Goal: Information Seeking & Learning: Learn about a topic

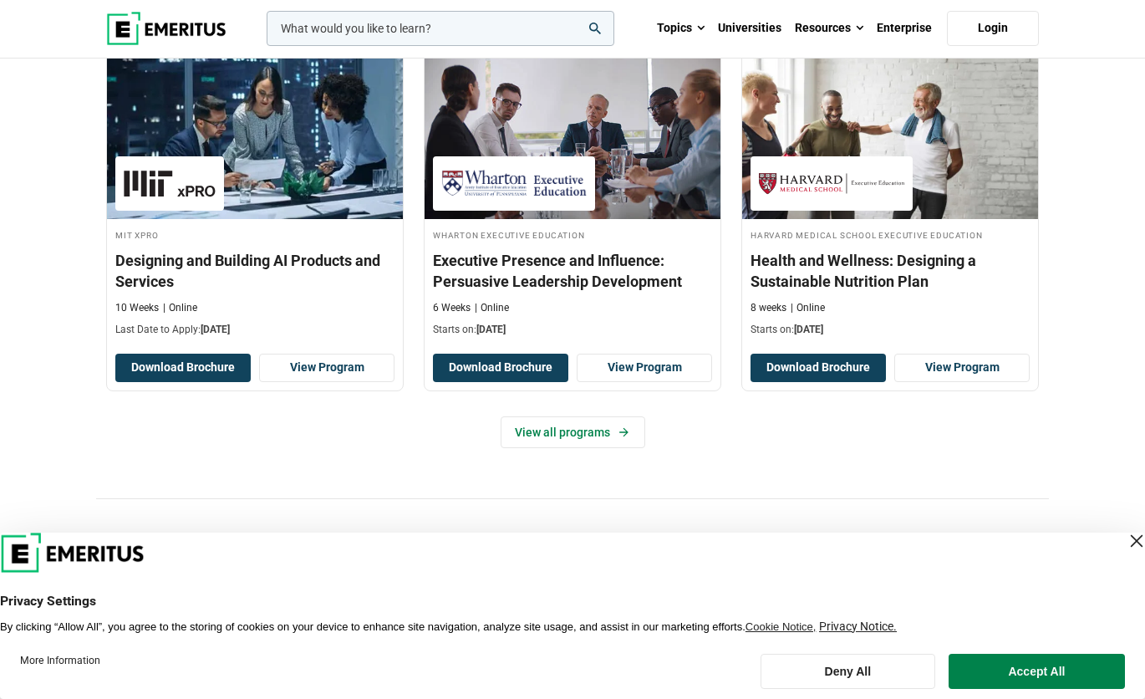
scroll to position [1755, 0]
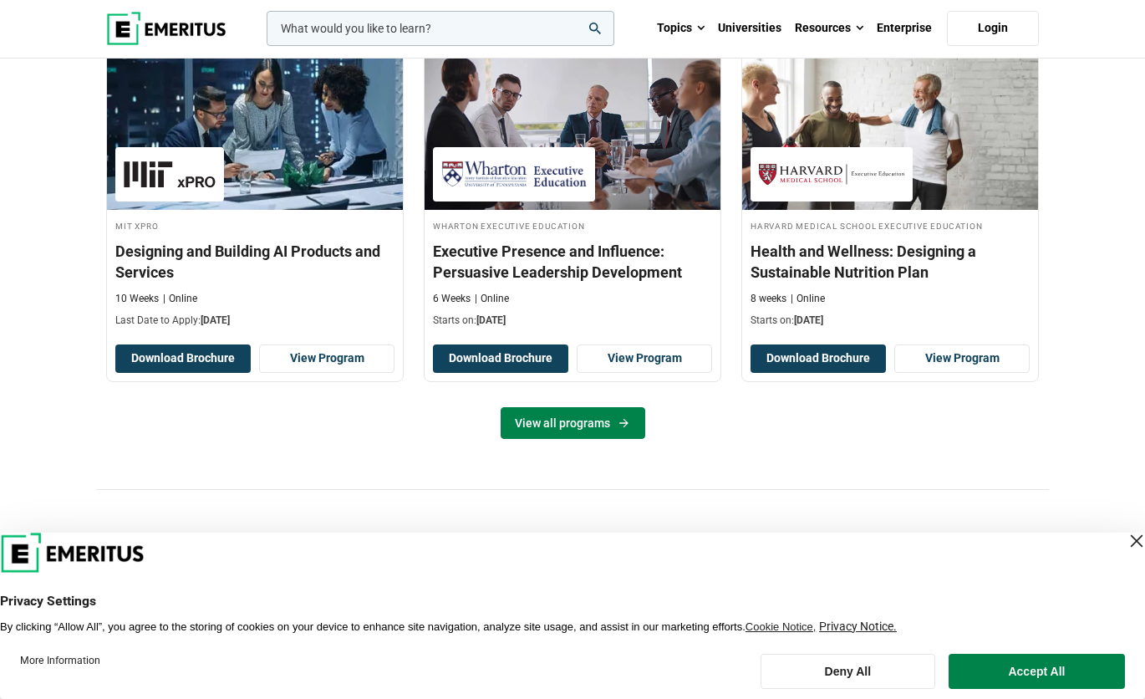
click at [587, 420] on link "View all programs" at bounding box center [573, 423] width 145 height 32
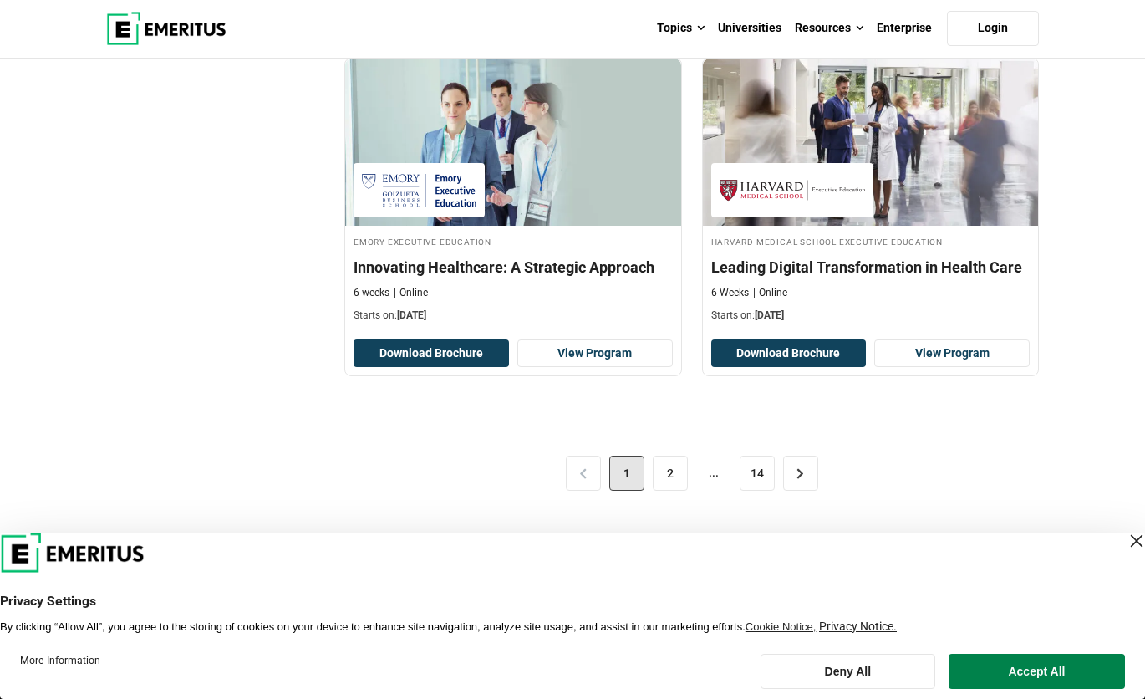
scroll to position [3677, 0]
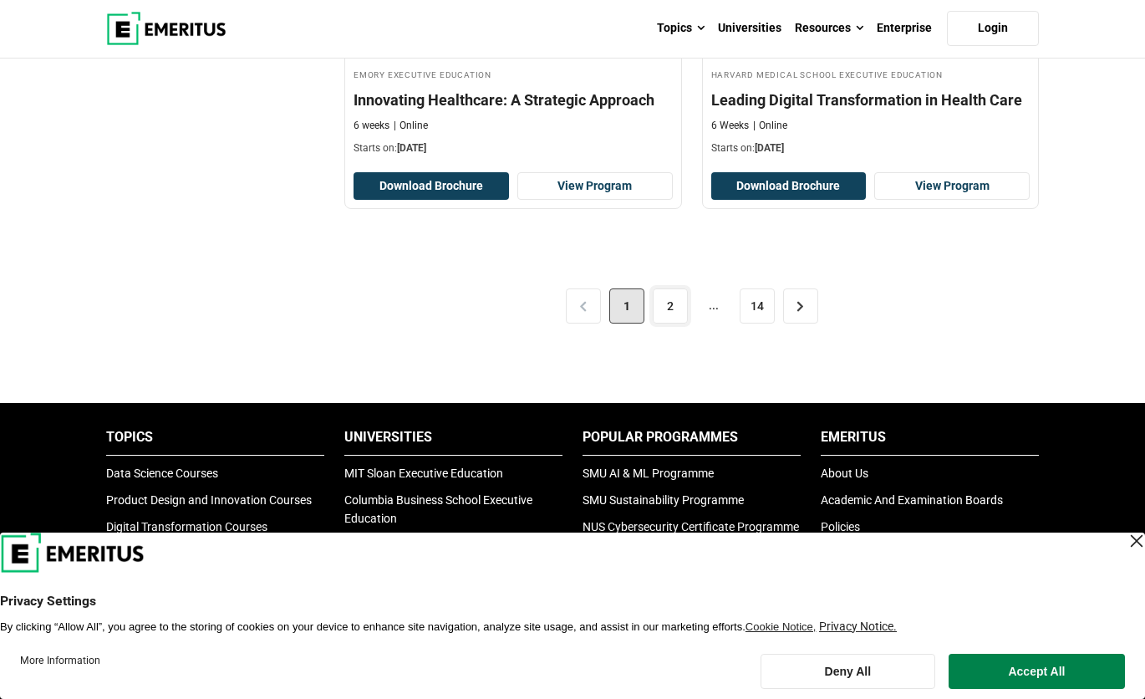
click at [675, 312] on link "2" at bounding box center [670, 305] width 35 height 35
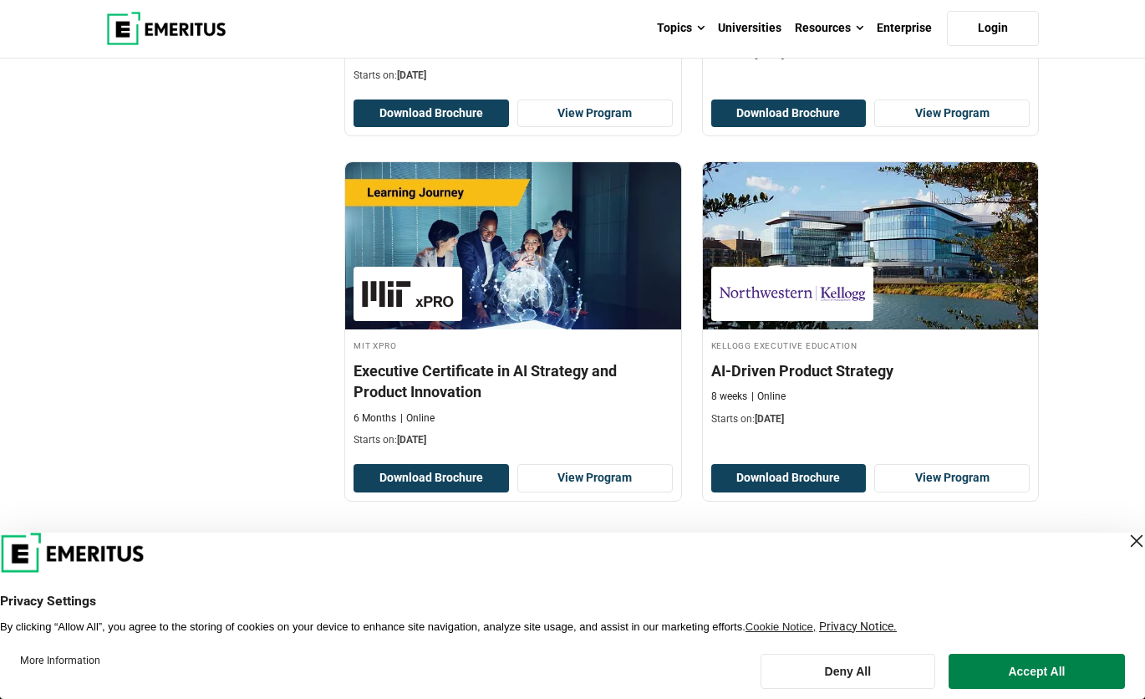
scroll to position [3593, 0]
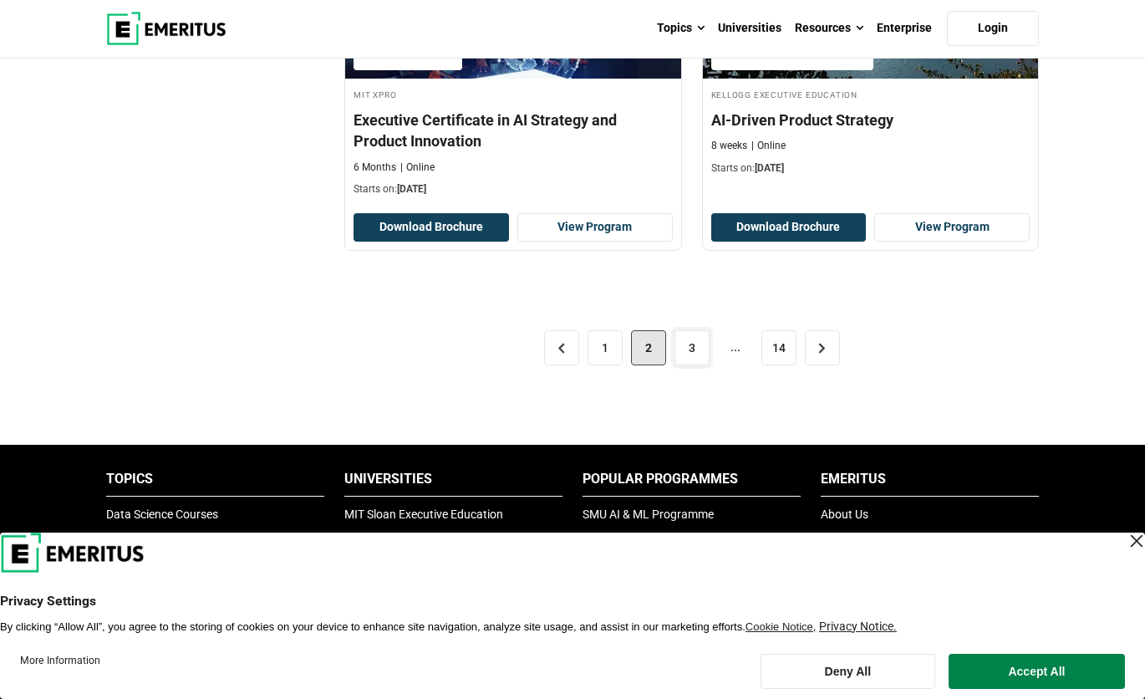
click at [707, 346] on link "3" at bounding box center [691, 347] width 35 height 35
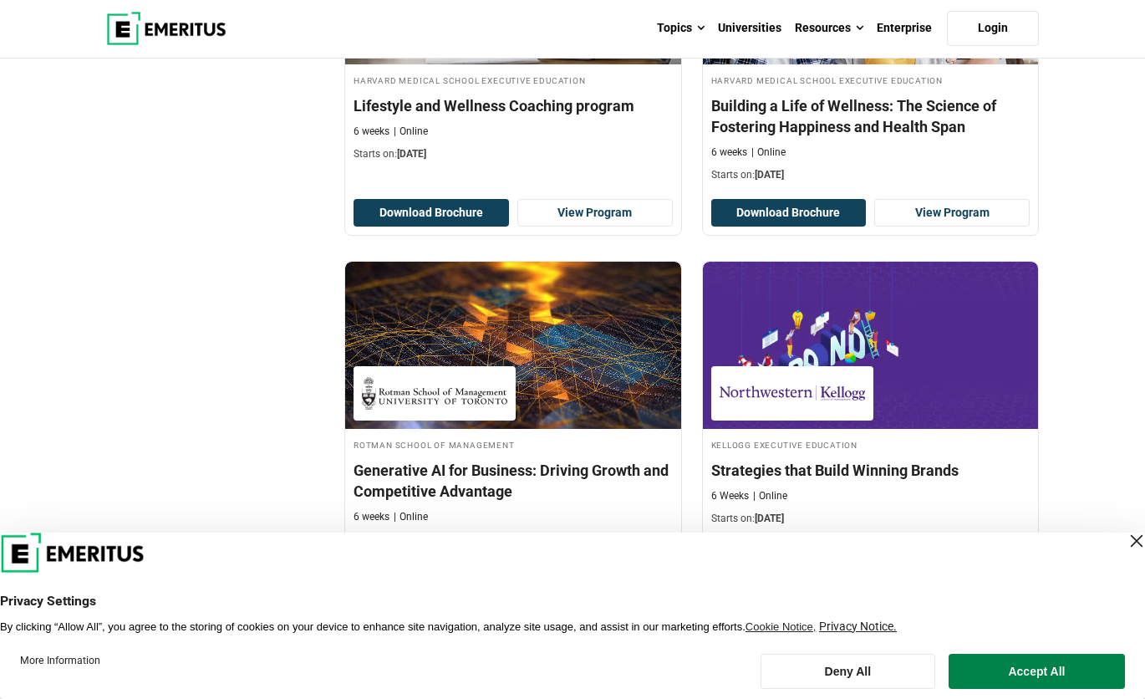
scroll to position [752, 0]
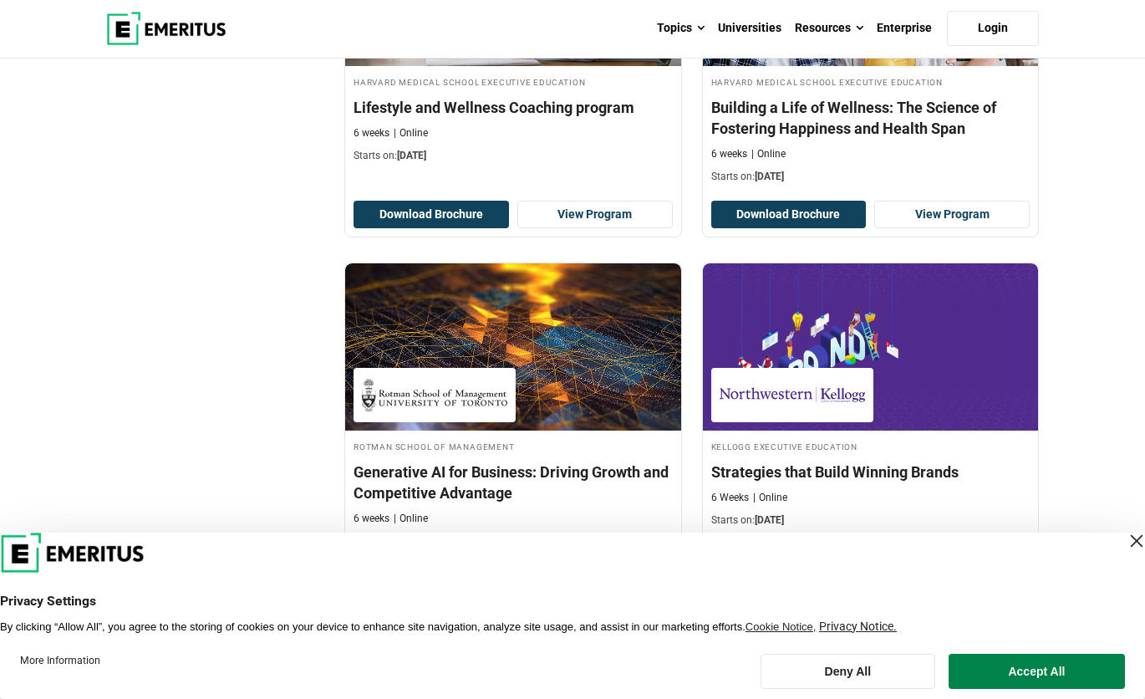
click at [460, 102] on h4 "Lifestyle and Wellness Coaching program" at bounding box center [512, 107] width 319 height 21
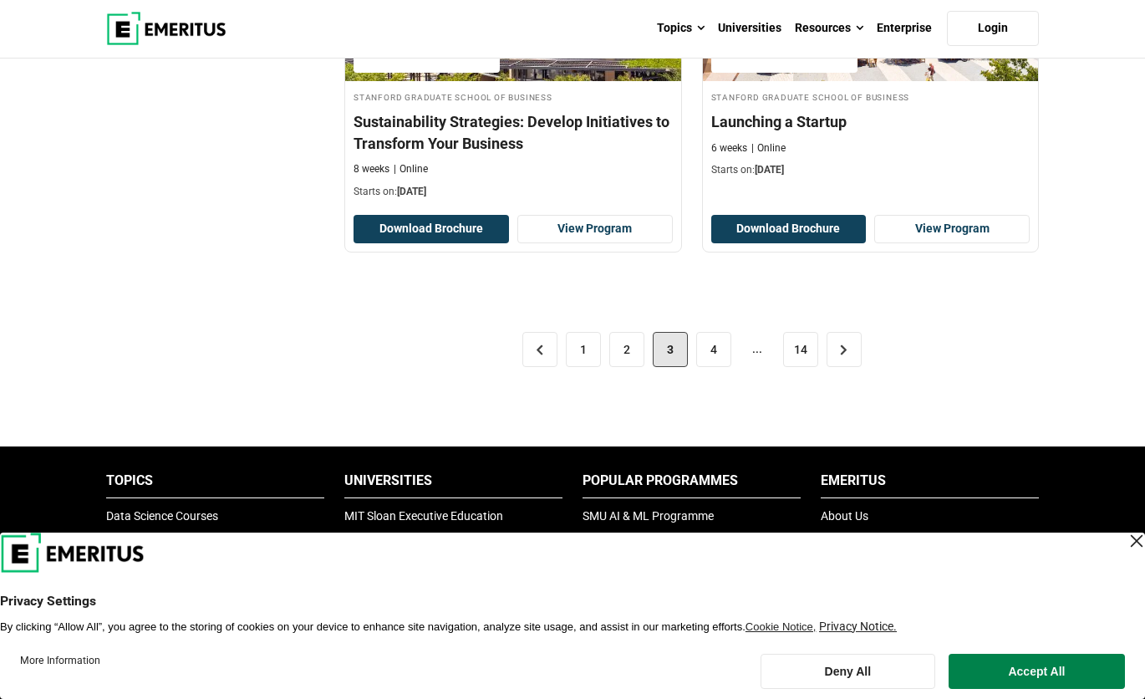
scroll to position [3671, 0]
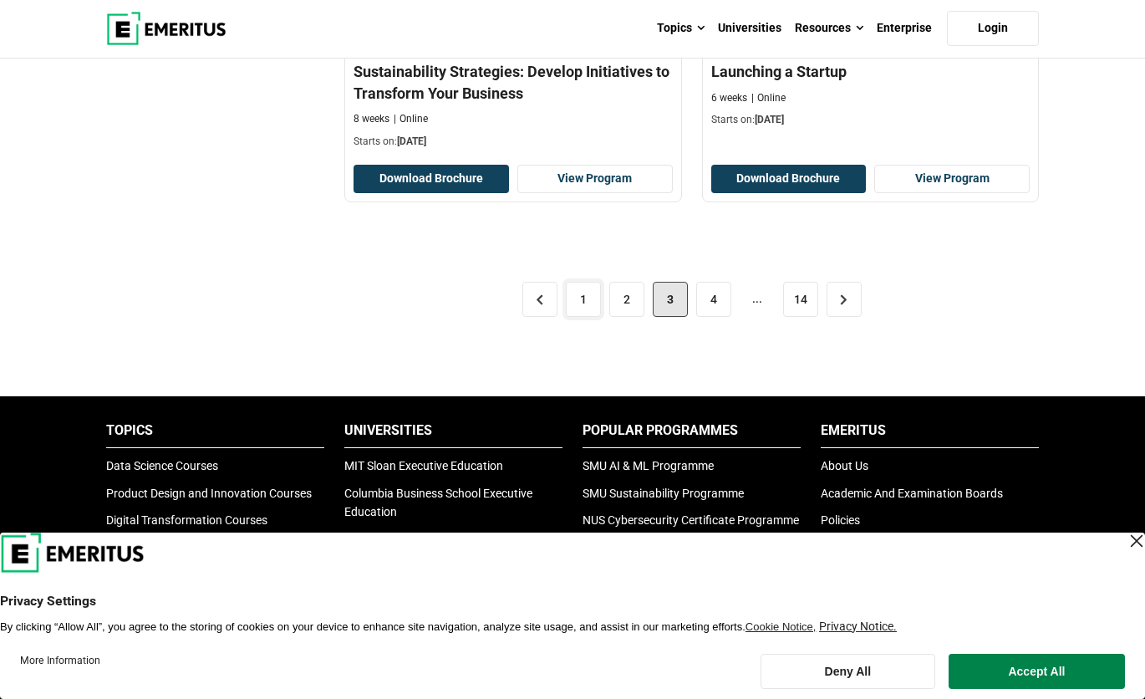
click at [579, 297] on link "1" at bounding box center [583, 299] width 35 height 35
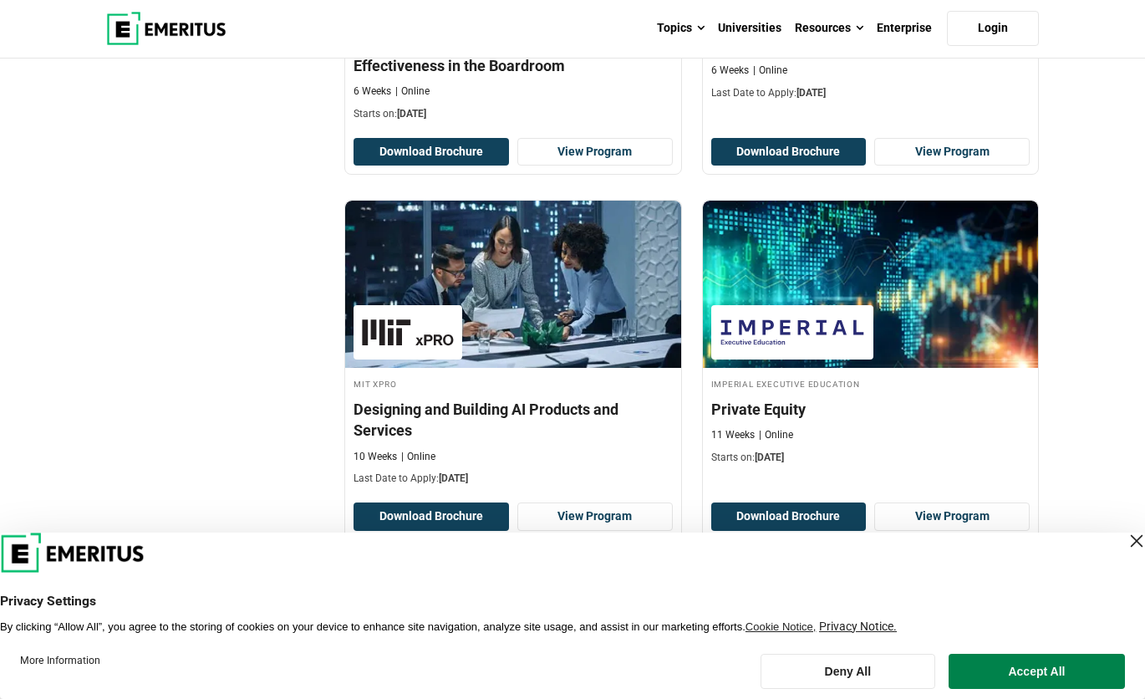
scroll to position [585, 0]
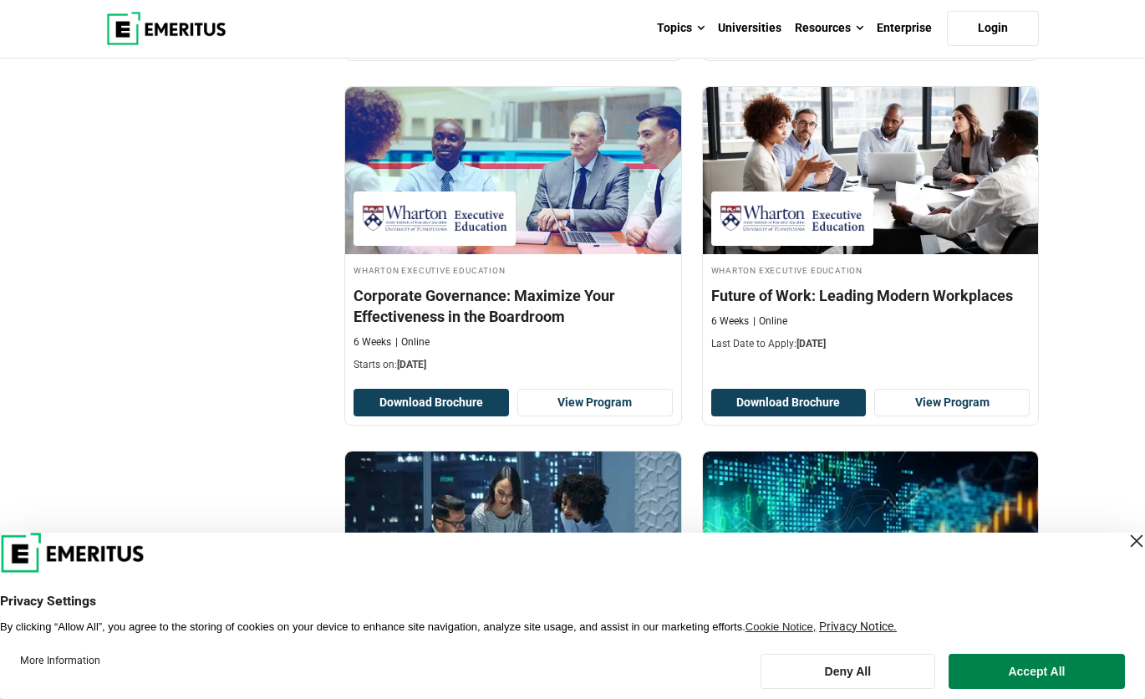
click at [891, 285] on h4 "Future of Work: Leading Modern Workplaces" at bounding box center [870, 295] width 319 height 21
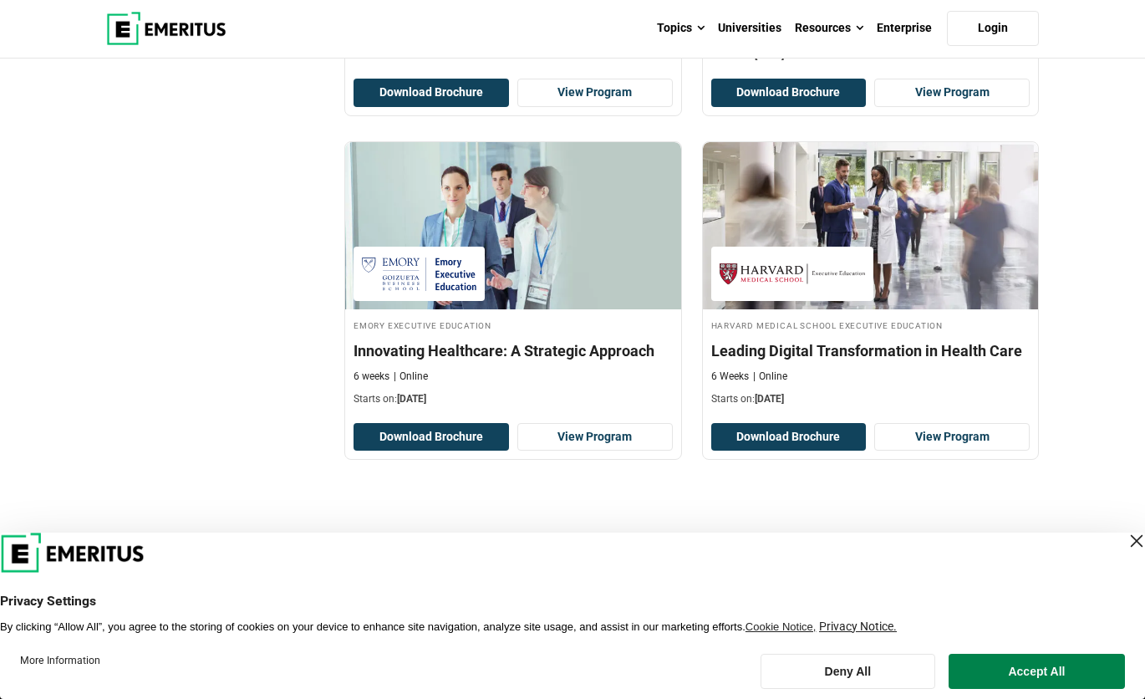
scroll to position [3677, 0]
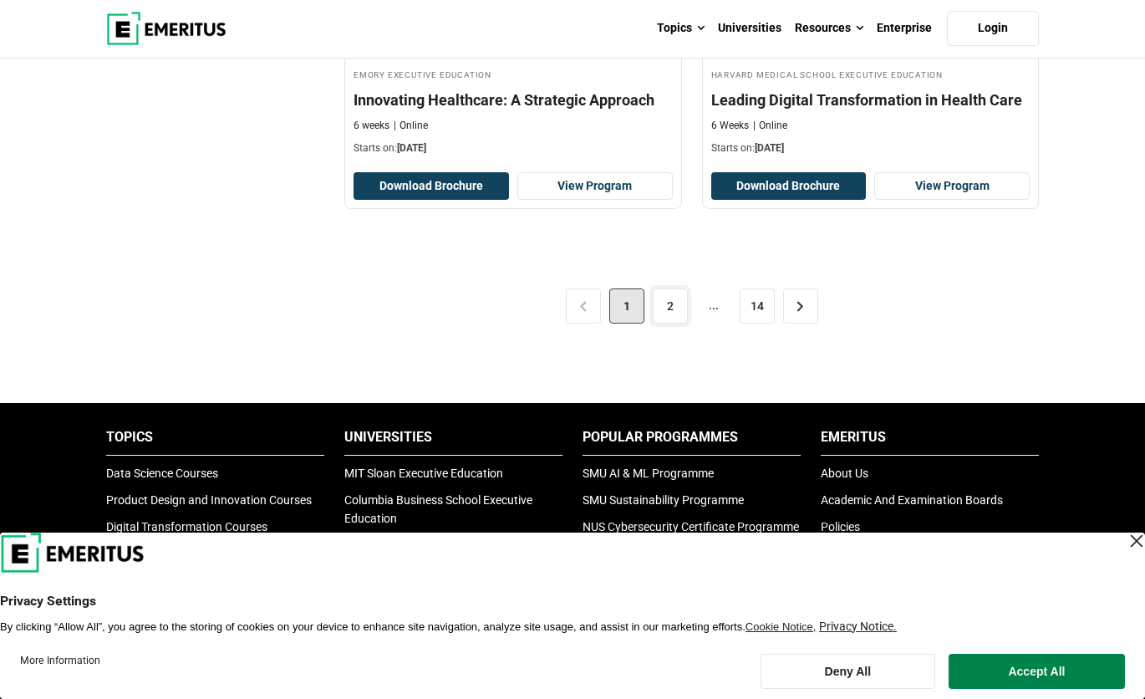
click at [669, 303] on link "2" at bounding box center [670, 305] width 35 height 35
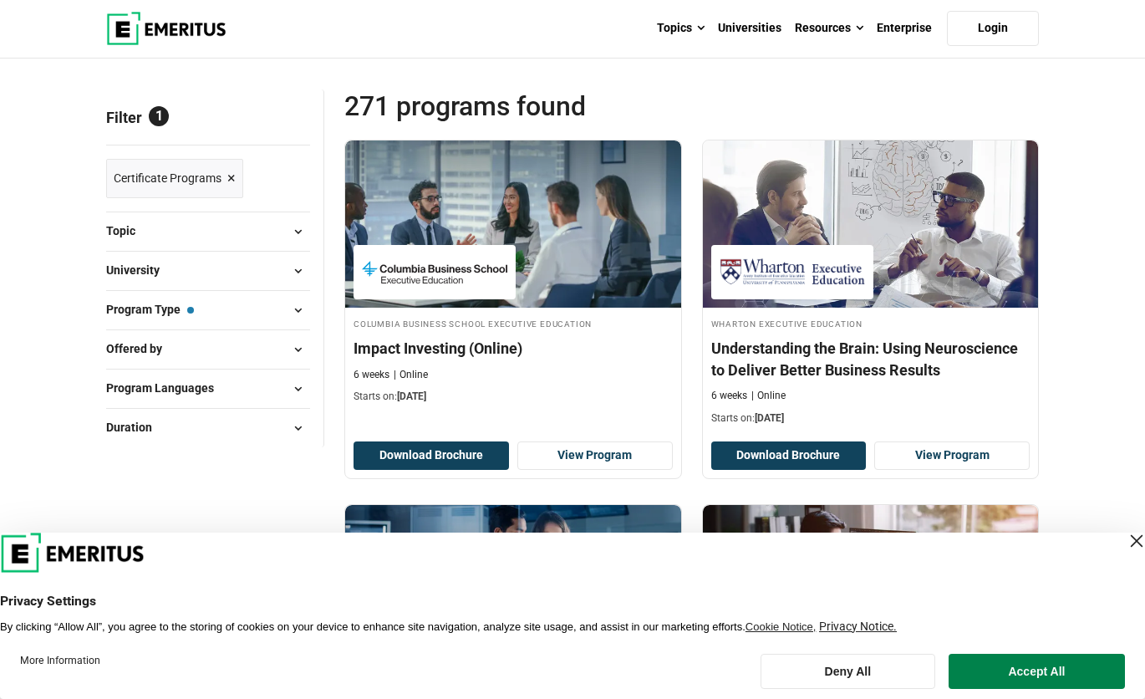
click at [1125, 541] on div "Close Layer" at bounding box center [1136, 540] width 23 height 23
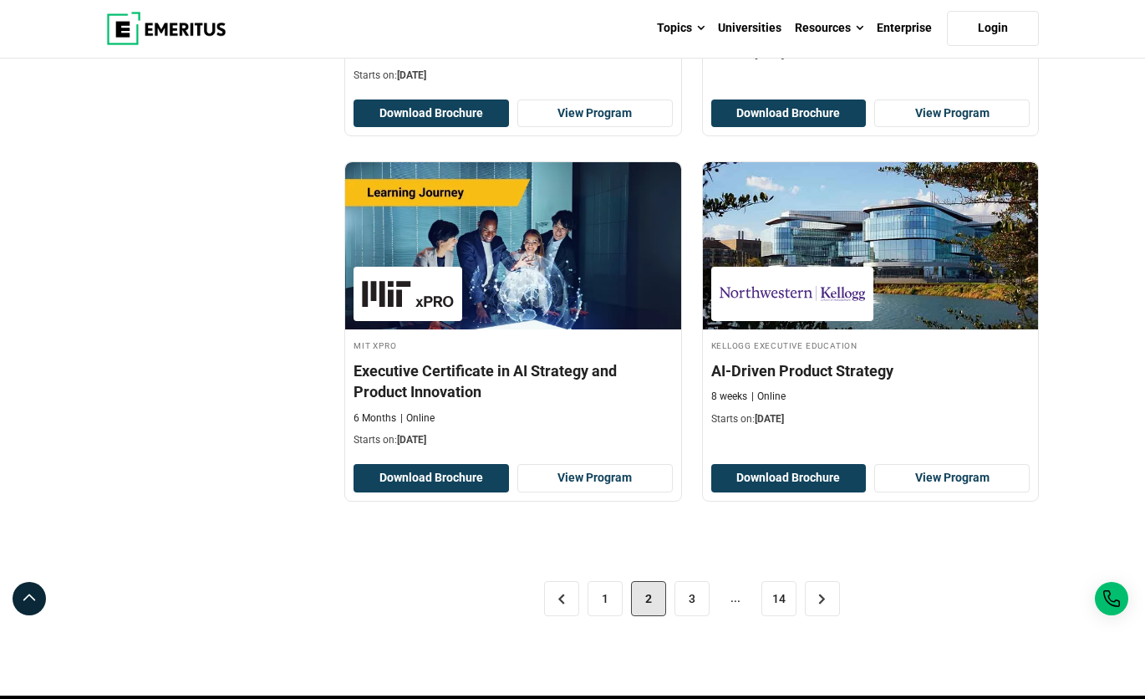
scroll to position [3426, 0]
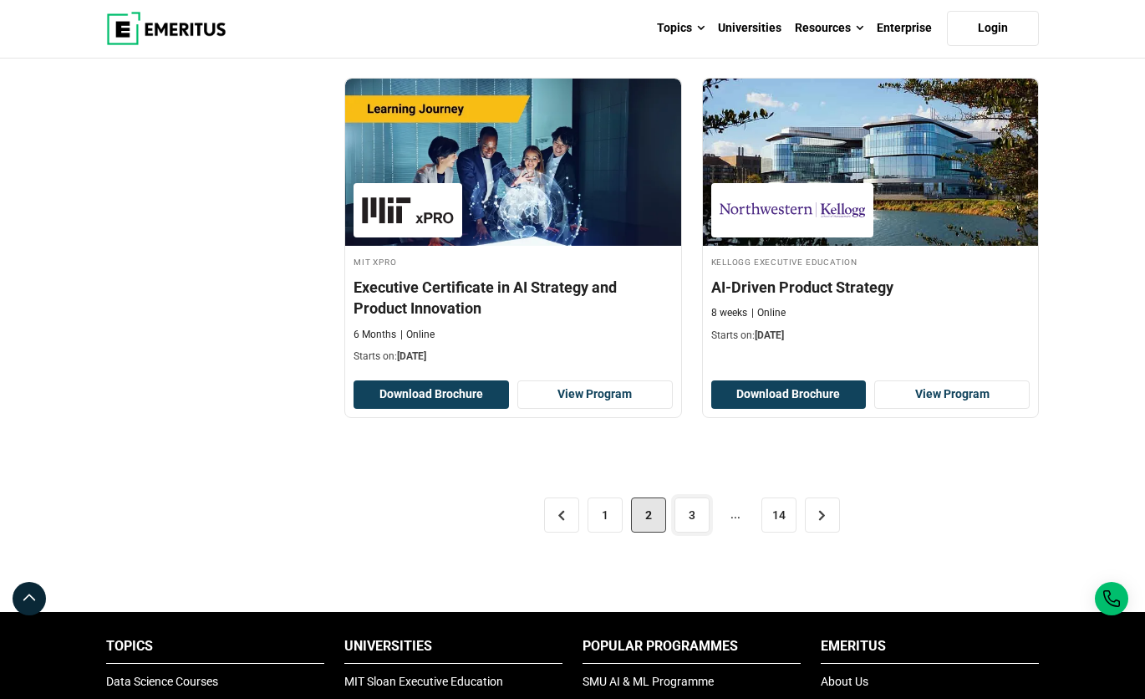
click at [689, 522] on link "3" at bounding box center [691, 514] width 35 height 35
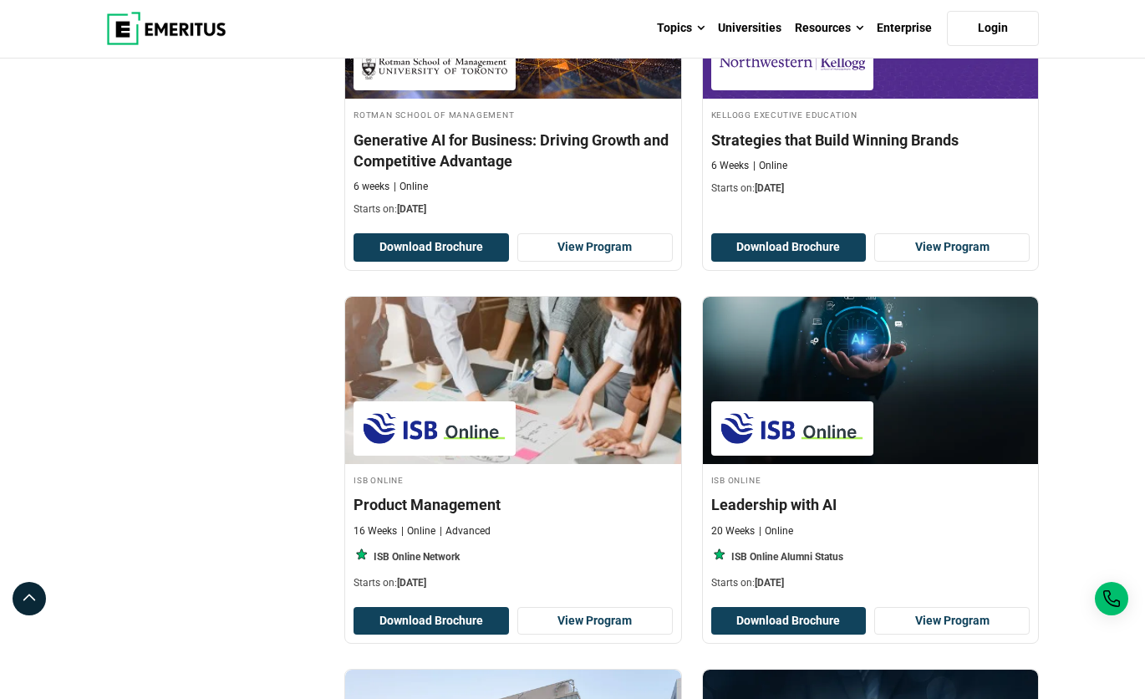
scroll to position [1086, 0]
